Goal: Task Accomplishment & Management: Use online tool/utility

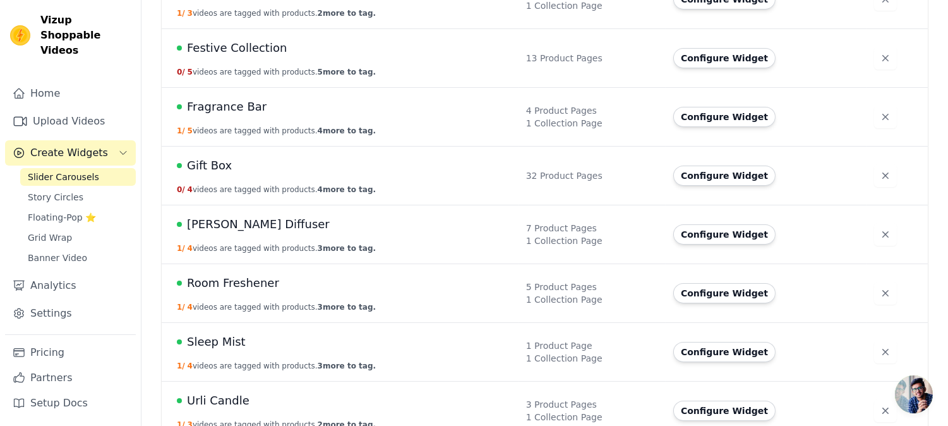
scroll to position [351, 0]
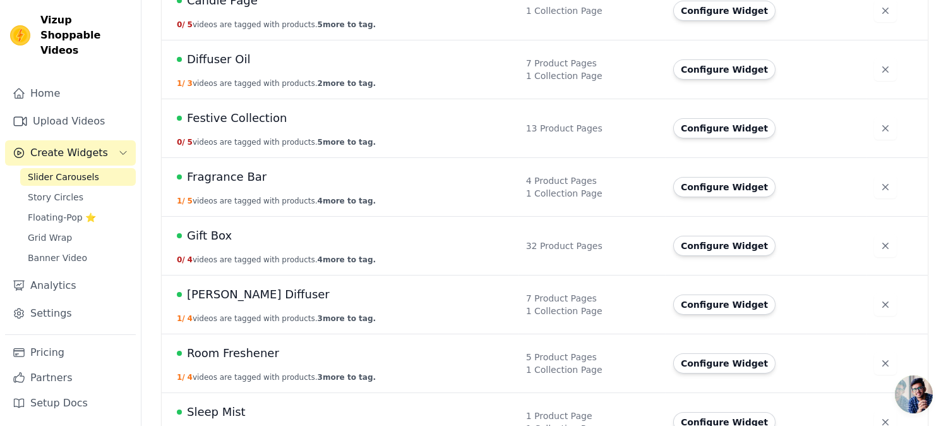
click at [247, 124] on span "Festive Collection" at bounding box center [237, 118] width 100 height 18
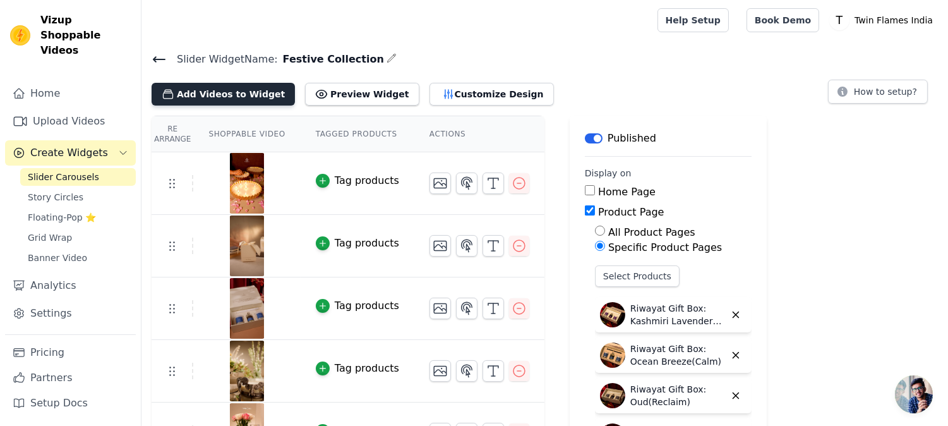
click at [226, 95] on button "Add Videos to Widget" at bounding box center [223, 94] width 143 height 23
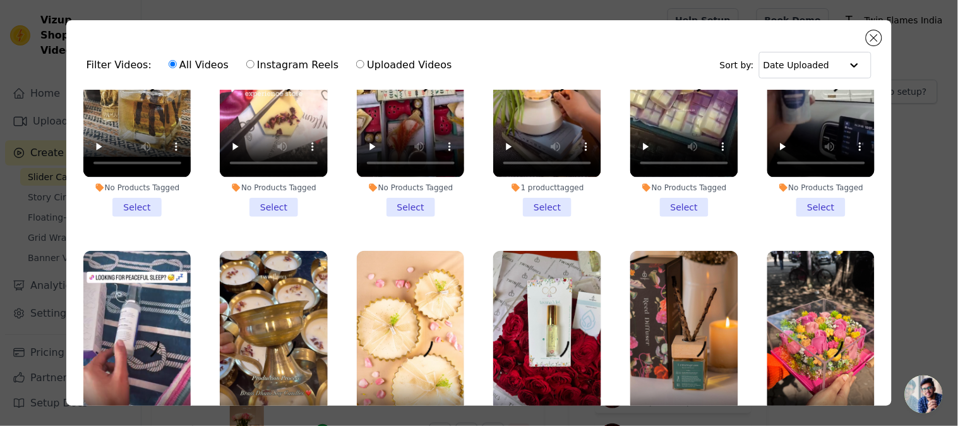
scroll to position [2035, 0]
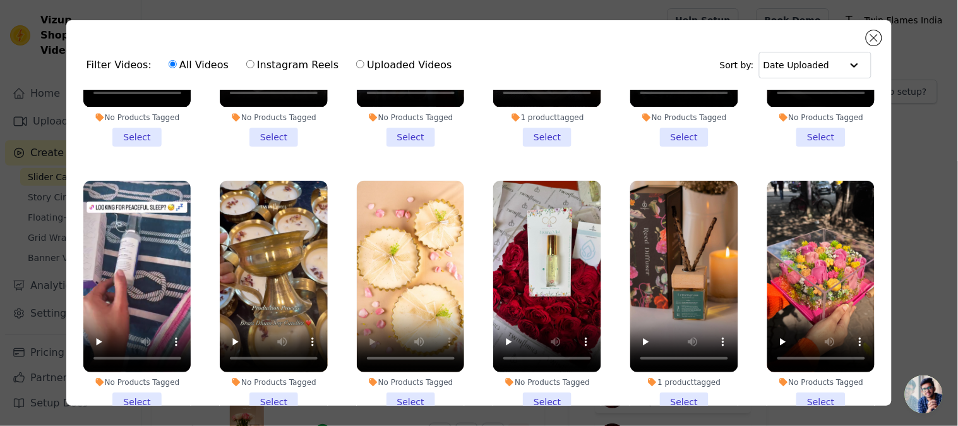
click at [411, 358] on li "No Products Tagged Select" at bounding box center [411, 296] width 108 height 231
click at [0, 0] on input "No Products Tagged Select" at bounding box center [0, 0] width 0 height 0
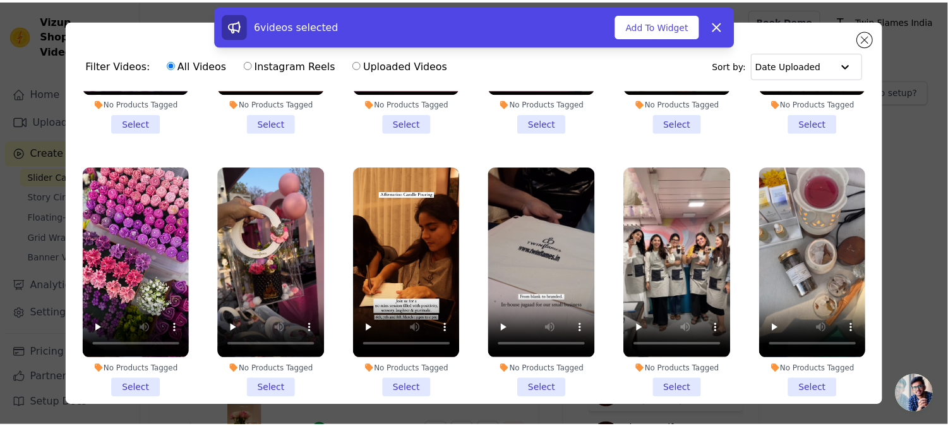
scroll to position [2789, 0]
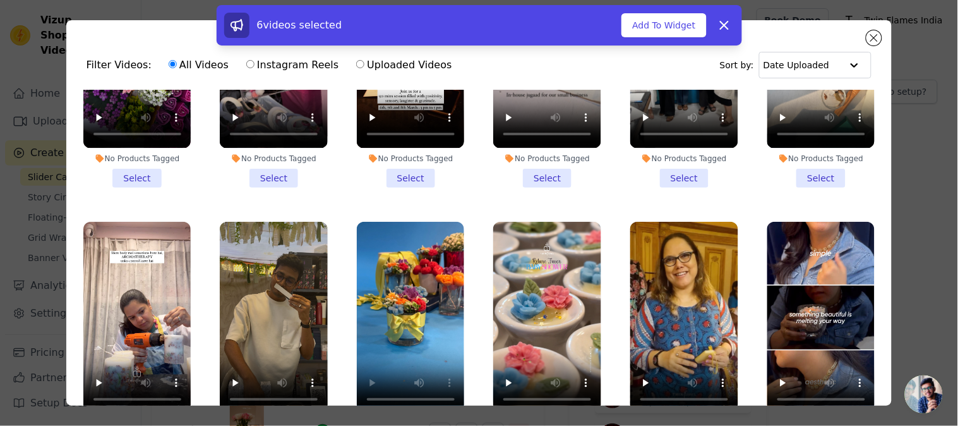
click at [398, 392] on label "No Products Tagged Select" at bounding box center [410, 337] width 109 height 232
click at [0, 0] on input "No Products Tagged Select" at bounding box center [0, 0] width 0 height 0
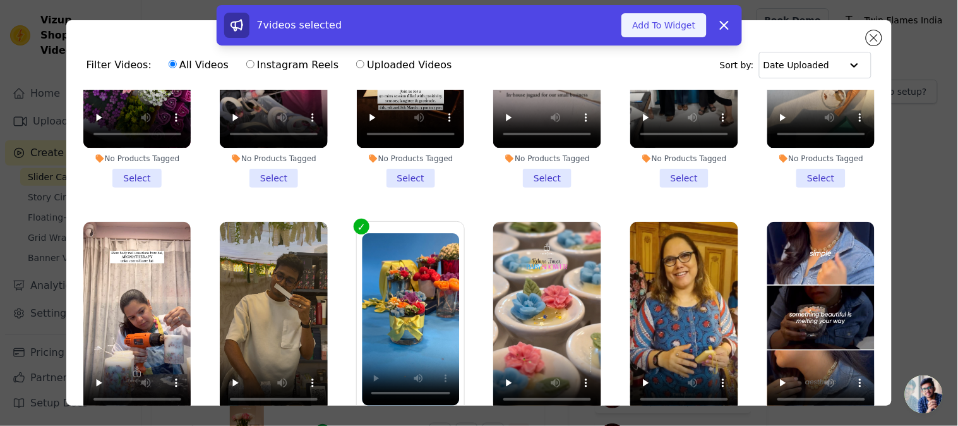
click at [657, 21] on button "Add To Widget" at bounding box center [664, 25] width 85 height 24
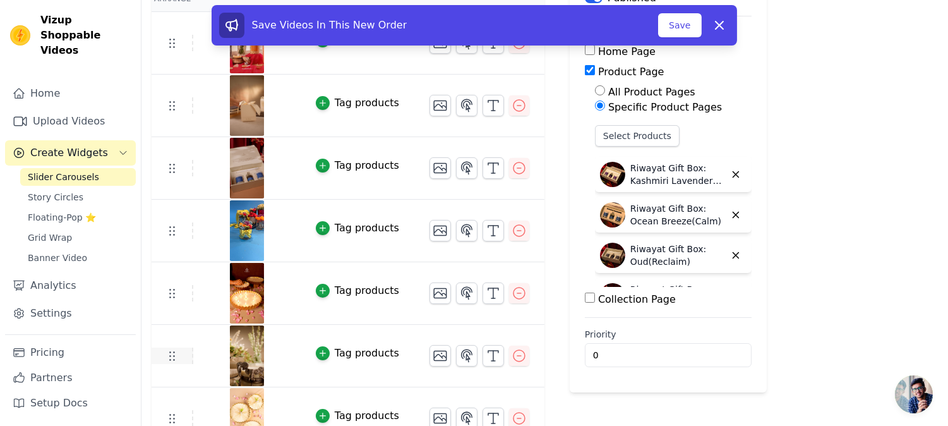
scroll to position [164, 0]
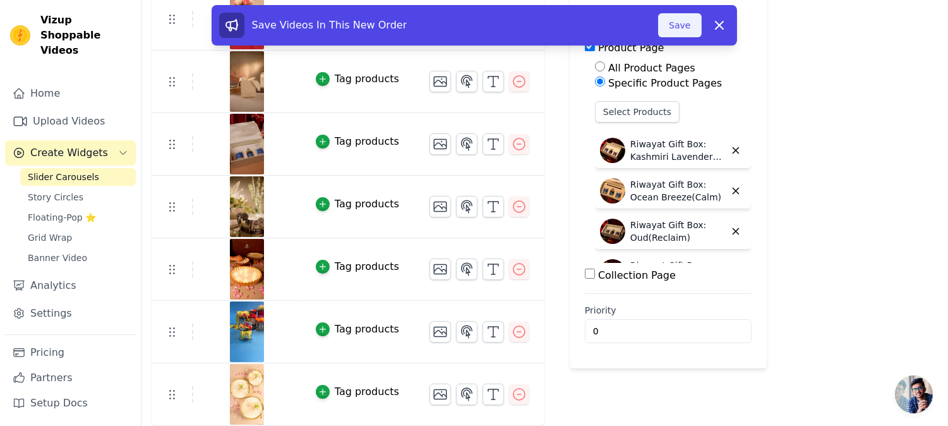
click at [680, 29] on button "Save" at bounding box center [679, 25] width 43 height 24
